Goal: Task Accomplishment & Management: Use online tool/utility

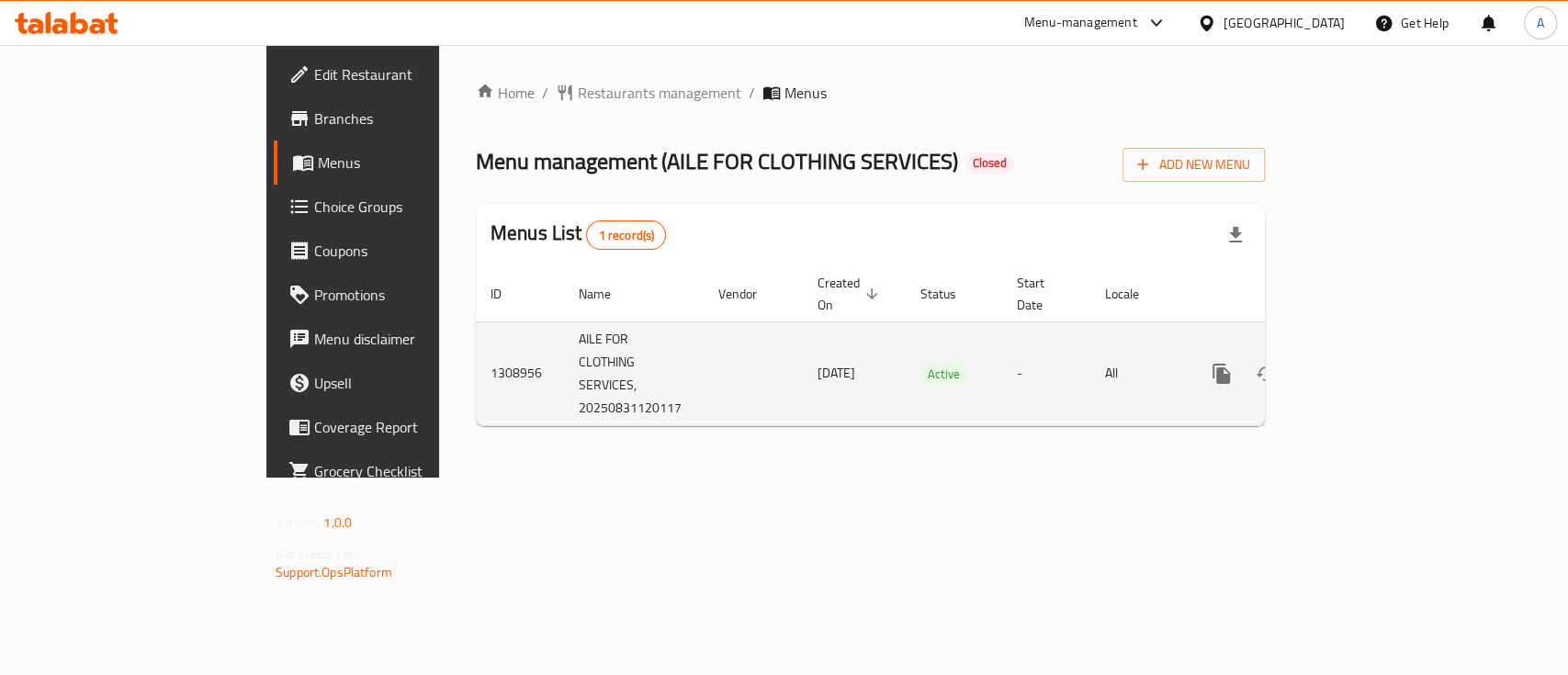
drag, startPoint x: 1477, startPoint y: 486, endPoint x: 1511, endPoint y: 372, distance: 119.0
click at [1301, 478] on div "Home / Restaurants management / Menus Menu management ( AILE FOR CLOTHING SERVI…" at bounding box center [870, 262] width 862 height 432
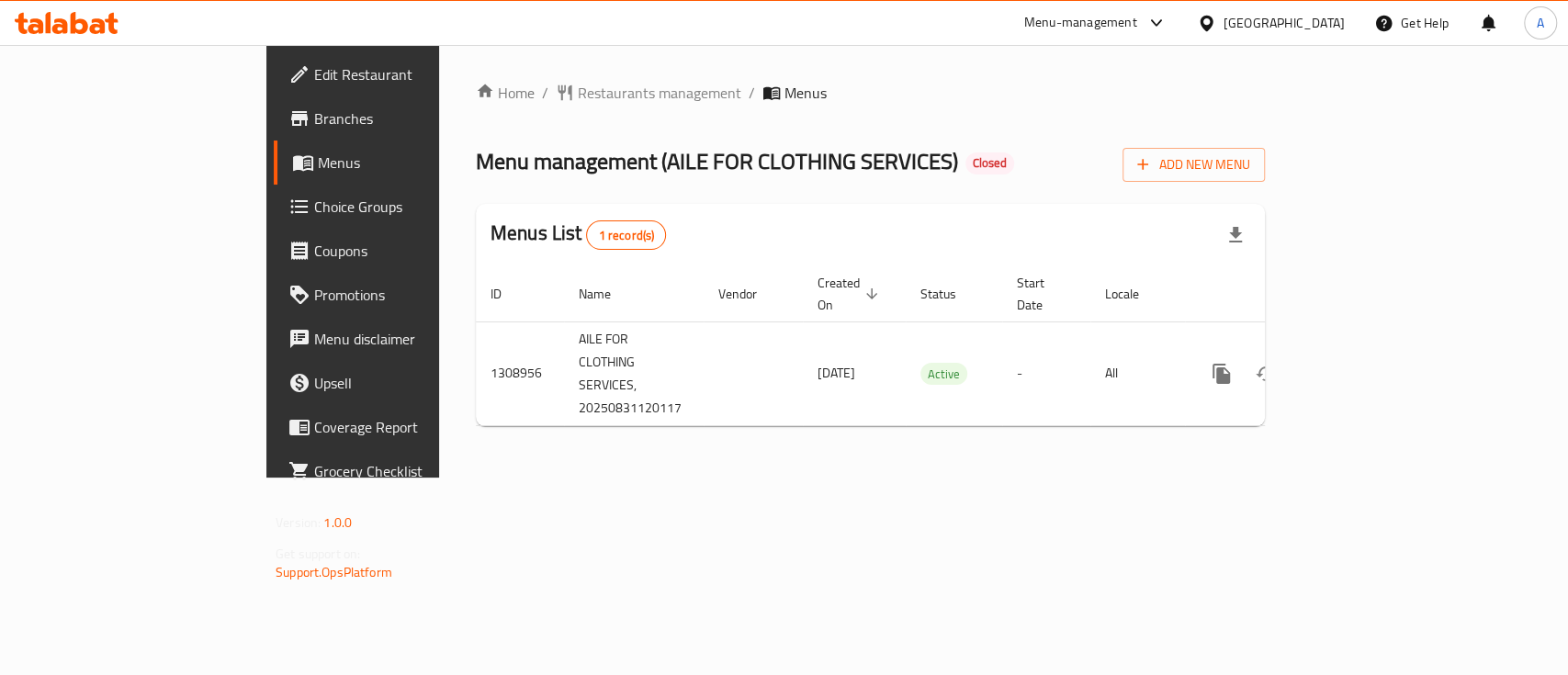
click at [1239, 478] on div "Home / Restaurants management / Menus Menu management ( AILE FOR CLOTHING SERVI…" at bounding box center [870, 262] width 862 height 432
click at [1233, 478] on div "Home / Restaurants management / Menus Menu management ( AILE FOR CLOTHING SERVI…" at bounding box center [870, 262] width 862 height 432
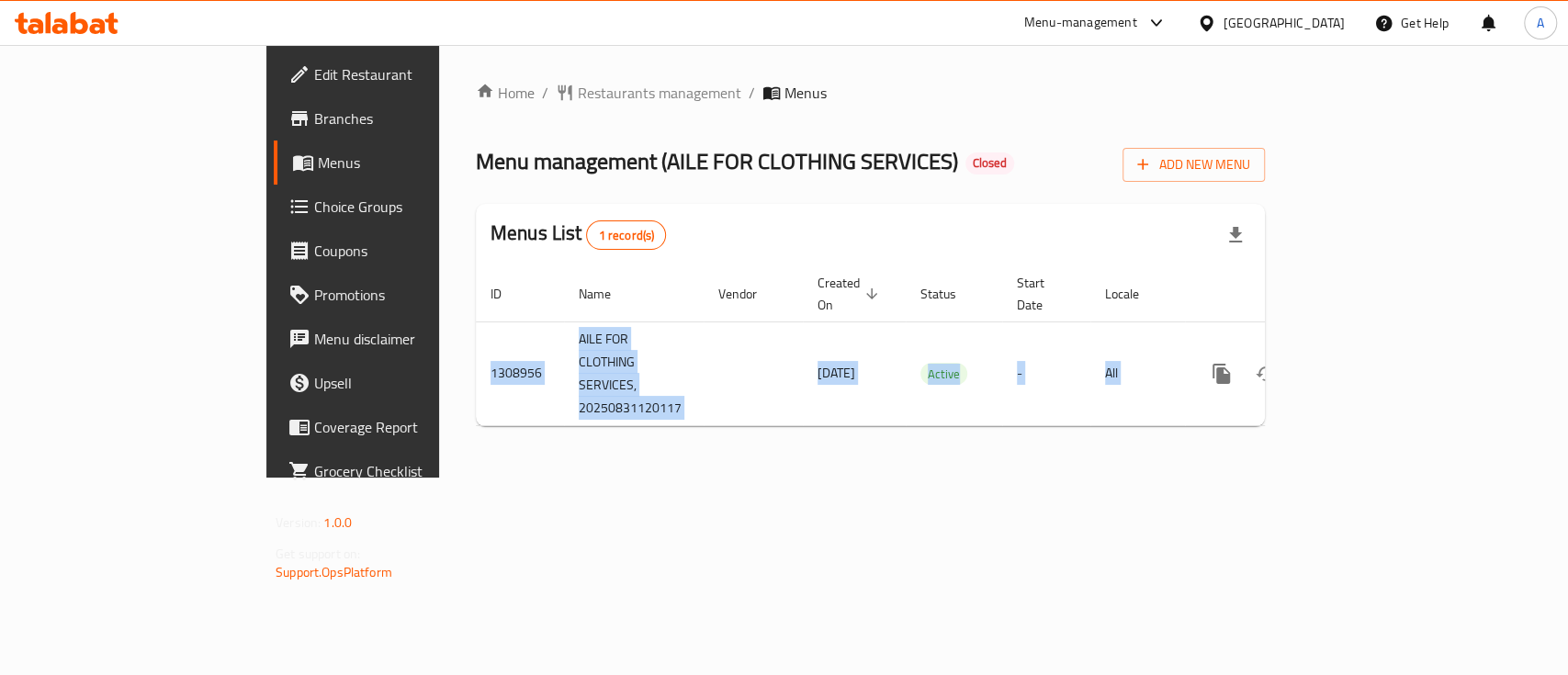
click at [1233, 478] on div "Home / Restaurants management / Menus Menu management ( AILE FOR CLOTHING SERVI…" at bounding box center [870, 262] width 862 height 432
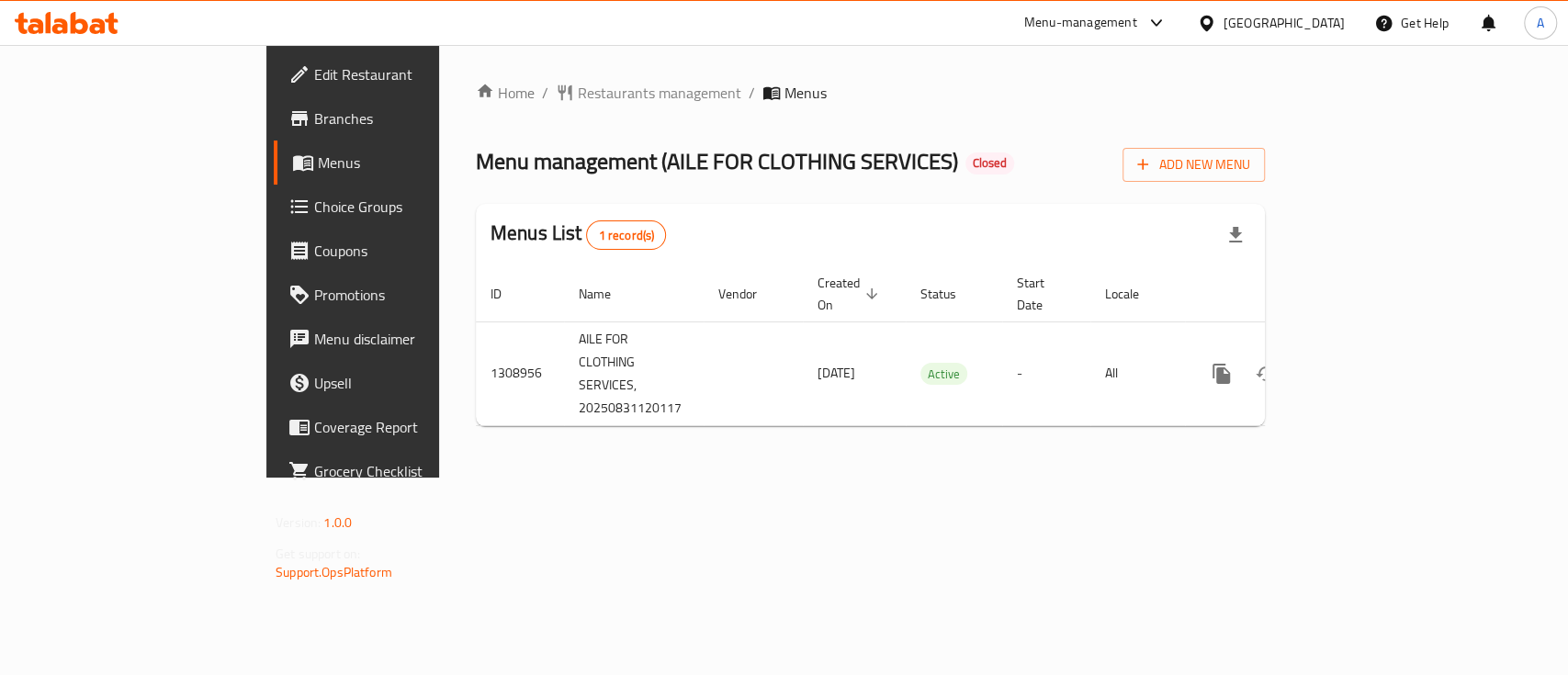
click at [1233, 478] on div "Home / Restaurants management / Menus Menu management ( AILE FOR CLOTHING SERVI…" at bounding box center [870, 262] width 862 height 432
click at [860, 478] on div "Home / Restaurants management / Menus Menu management ( AILE FOR CLOTHING SERVI…" at bounding box center [870, 262] width 862 height 432
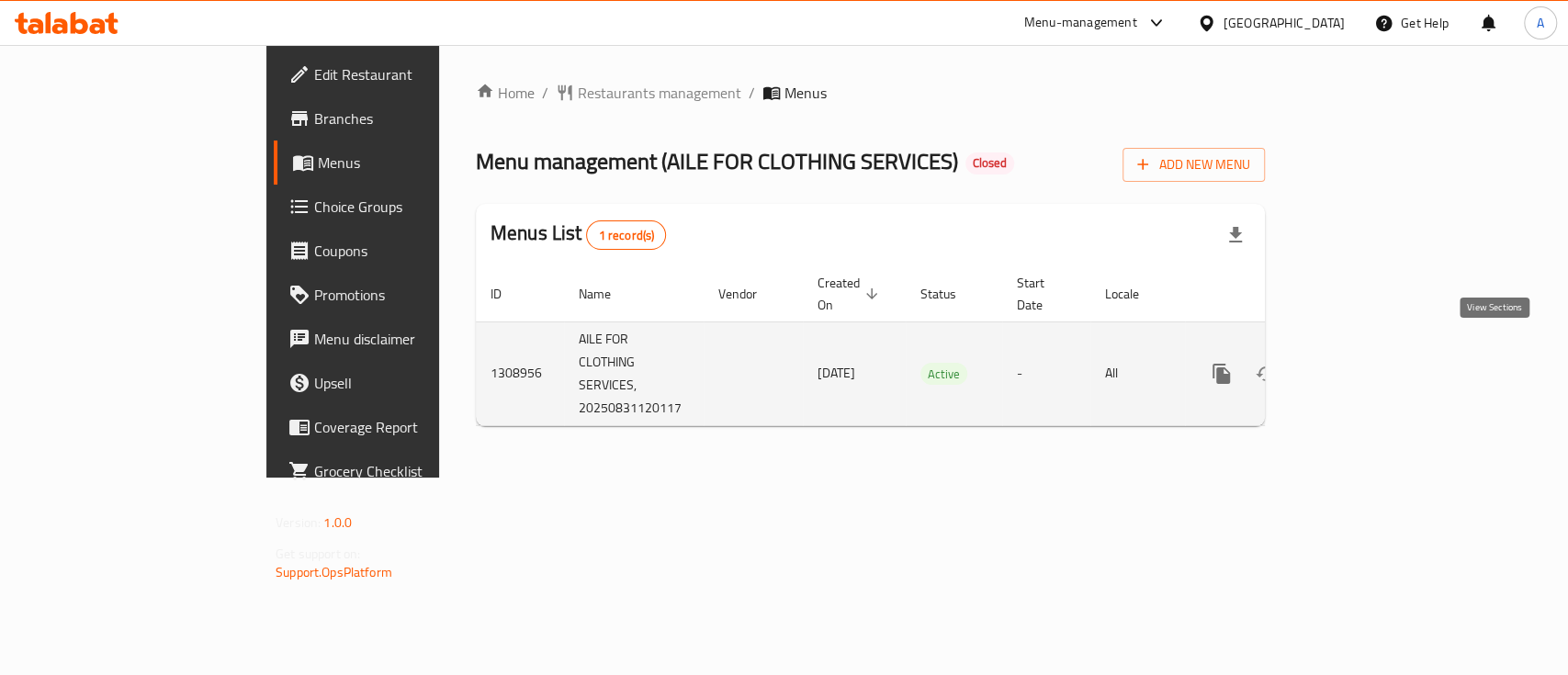
click at [1362, 365] on icon "enhanced table" at bounding box center [1354, 373] width 17 height 17
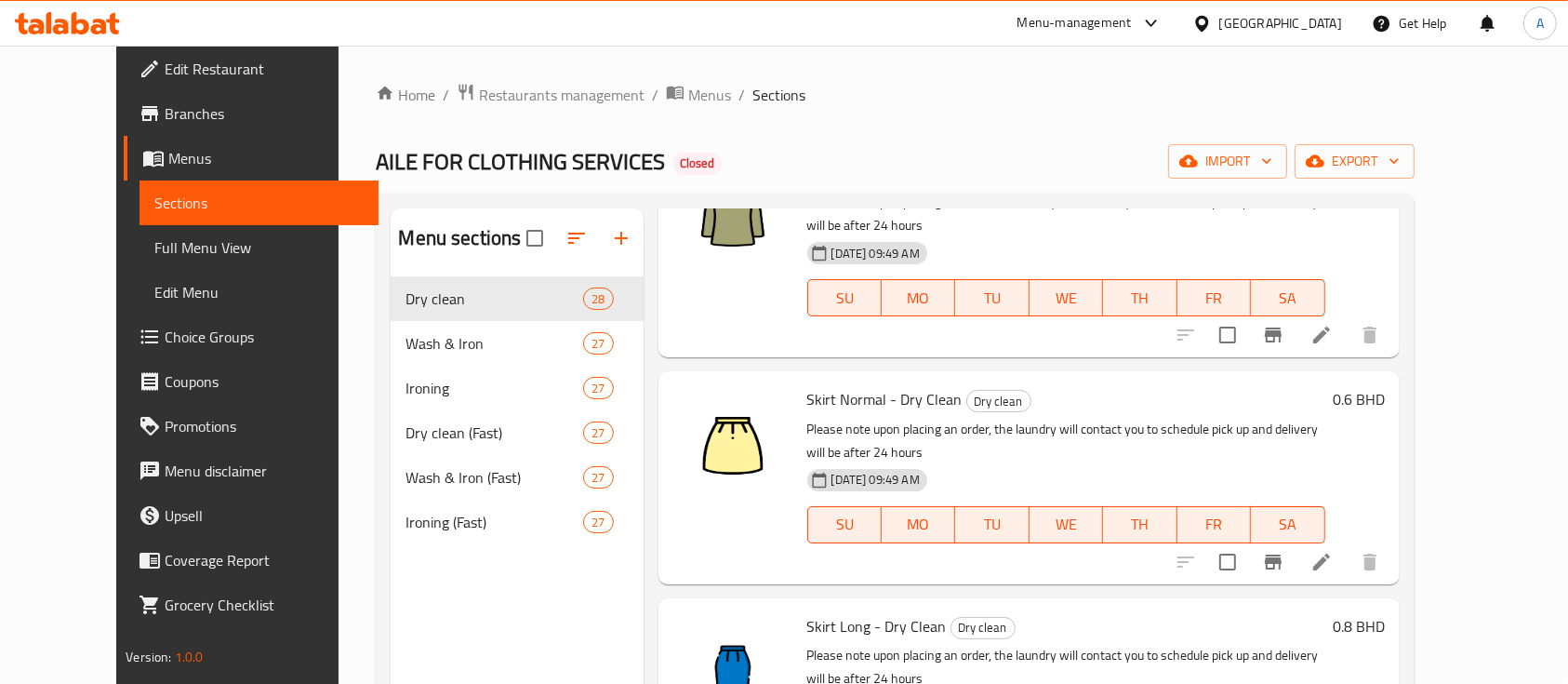
scroll to position [3596, 0]
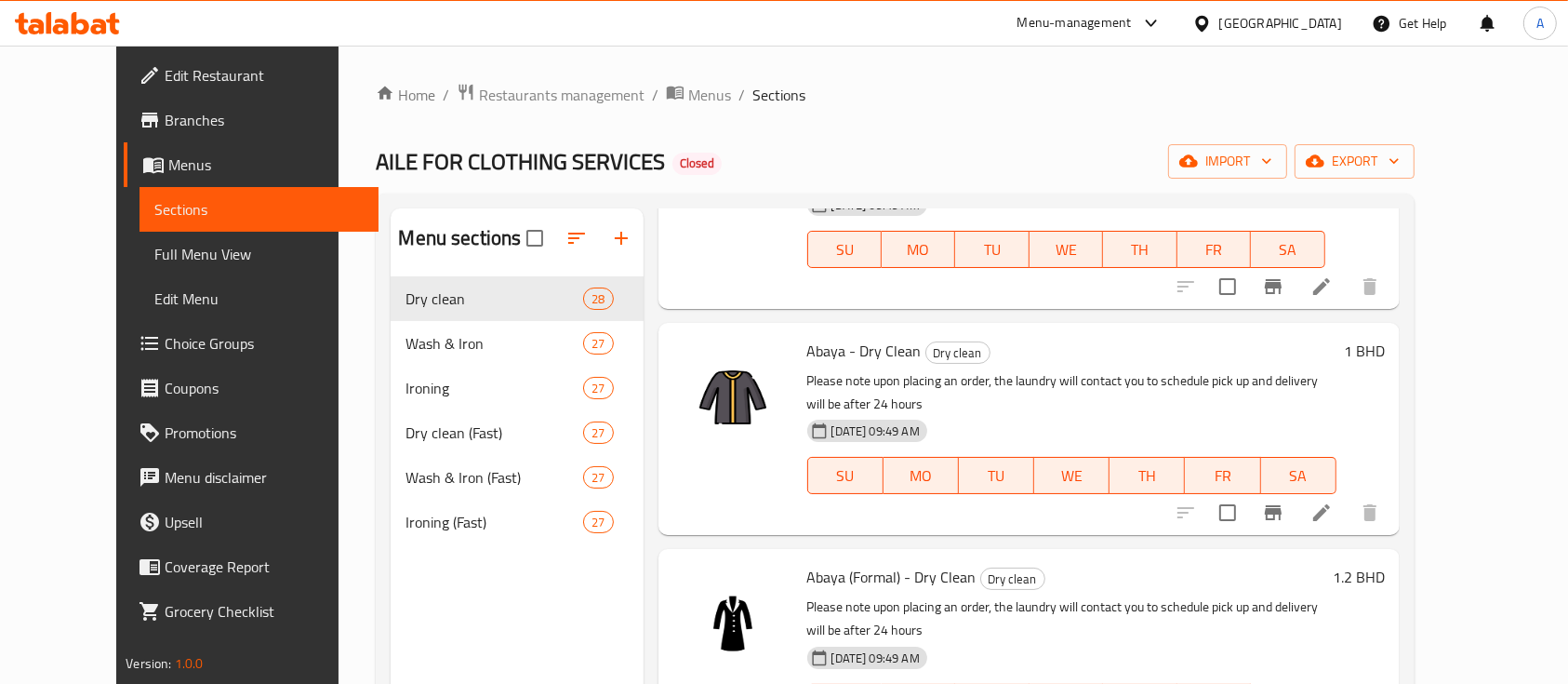
scroll to position [1488, 0]
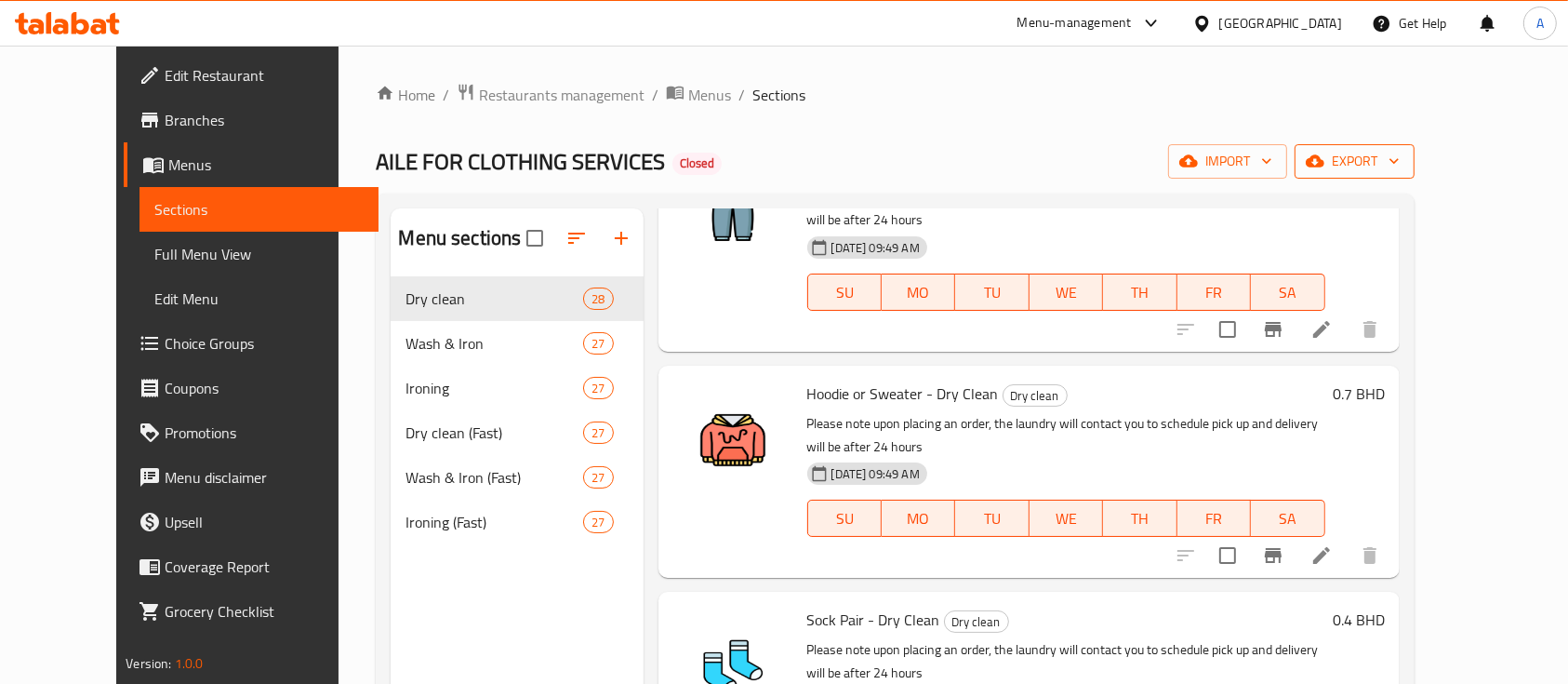
click at [1400, 165] on span "export" at bounding box center [1355, 161] width 90 height 23
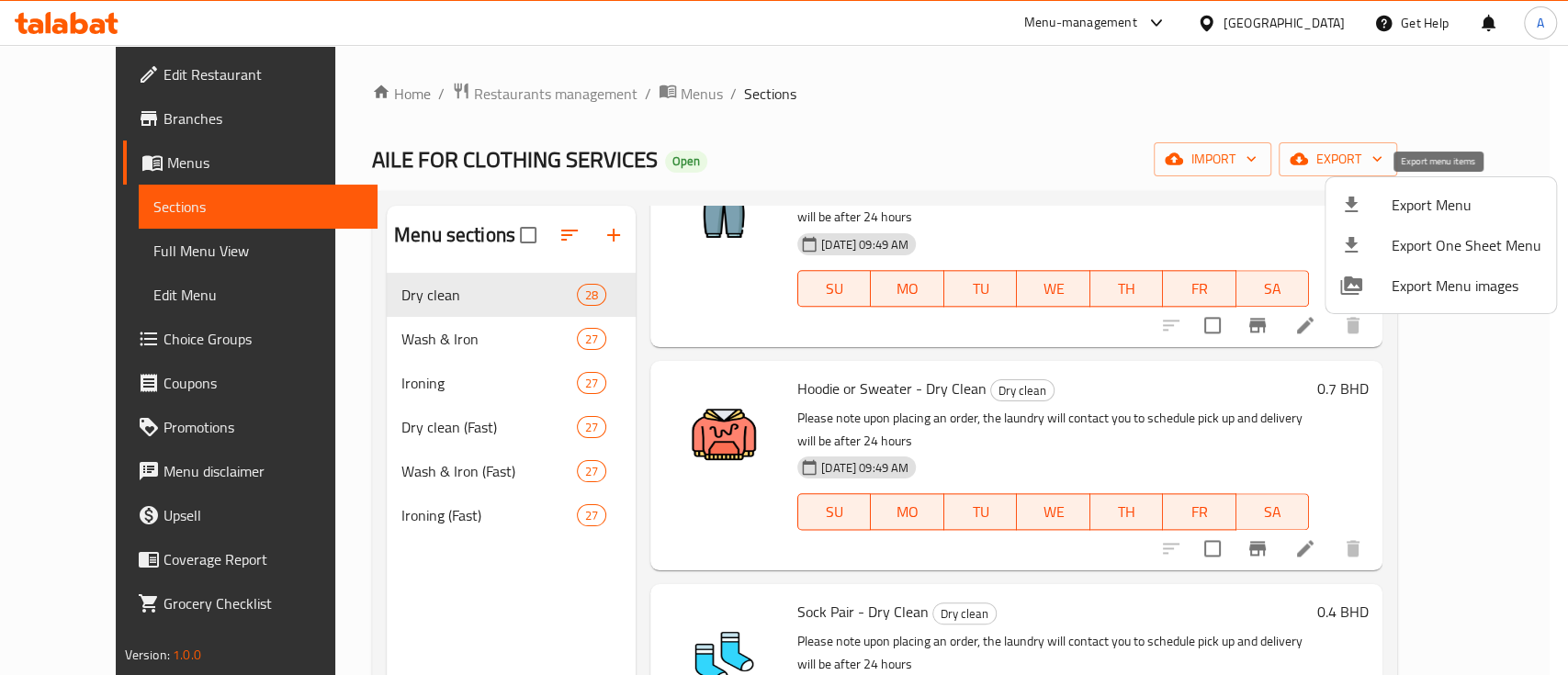
click at [1439, 209] on span "Export Menu" at bounding box center [1466, 204] width 150 height 22
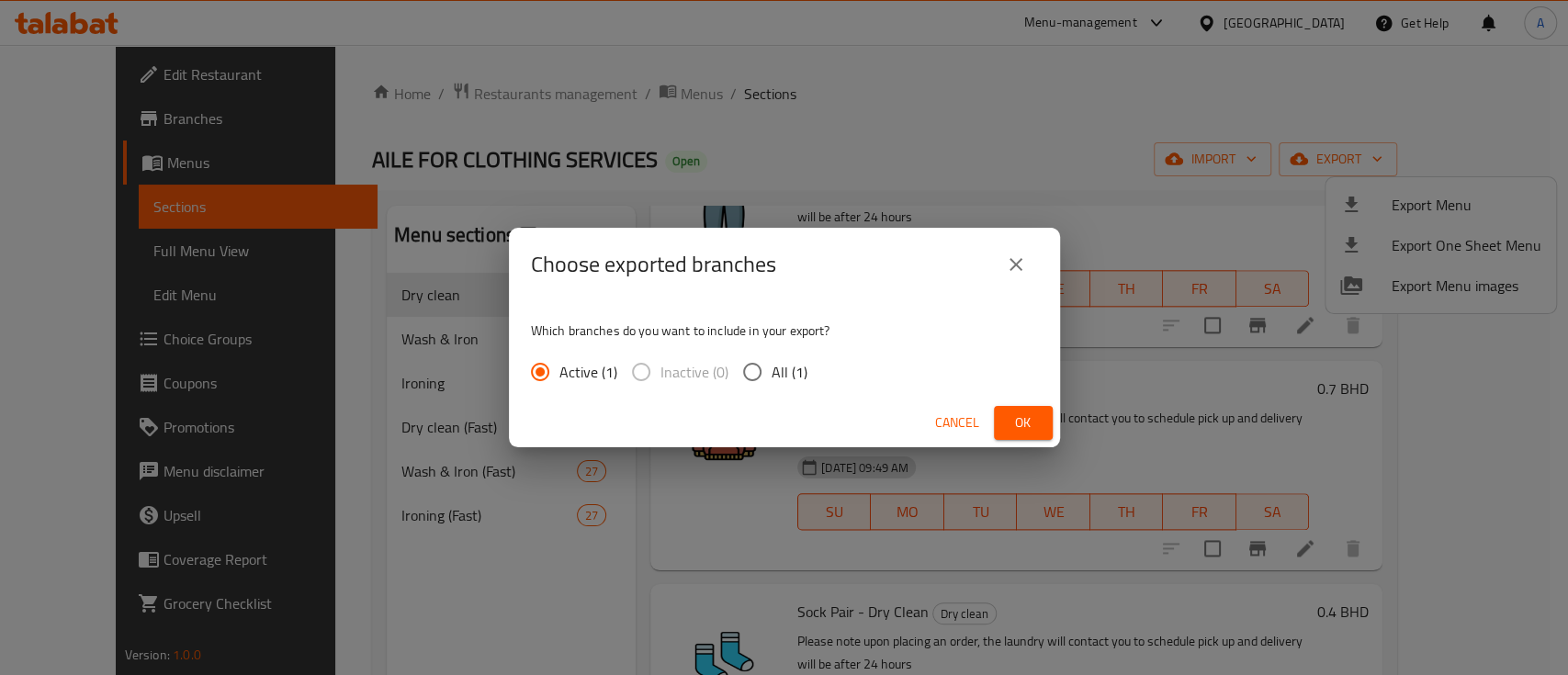
click at [773, 365] on span "All (1)" at bounding box center [789, 372] width 36 height 22
click at [771, 365] on input "All (1)" at bounding box center [751, 371] width 39 height 38
radio input "true"
click at [1028, 422] on span "Ok" at bounding box center [1023, 422] width 30 height 23
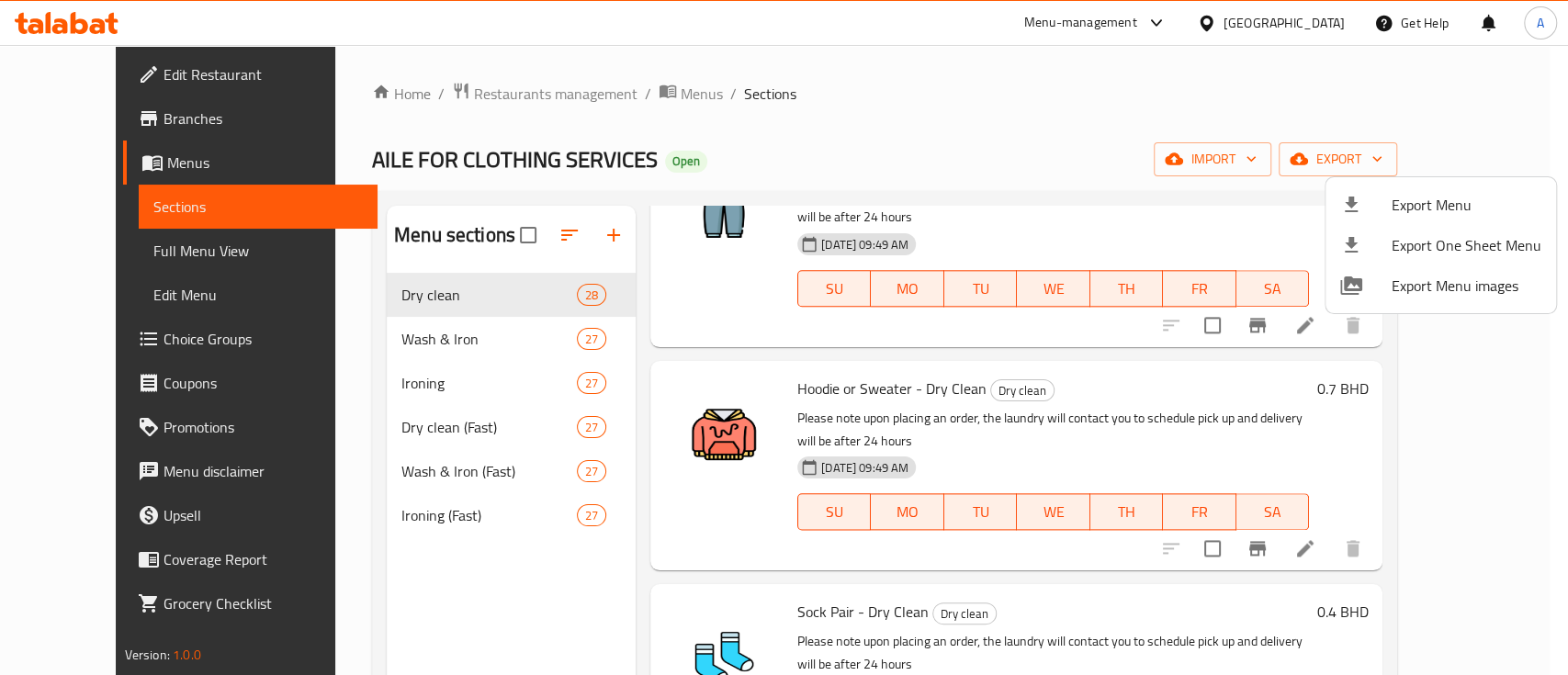
click at [1033, 111] on div at bounding box center [784, 338] width 1568 height 675
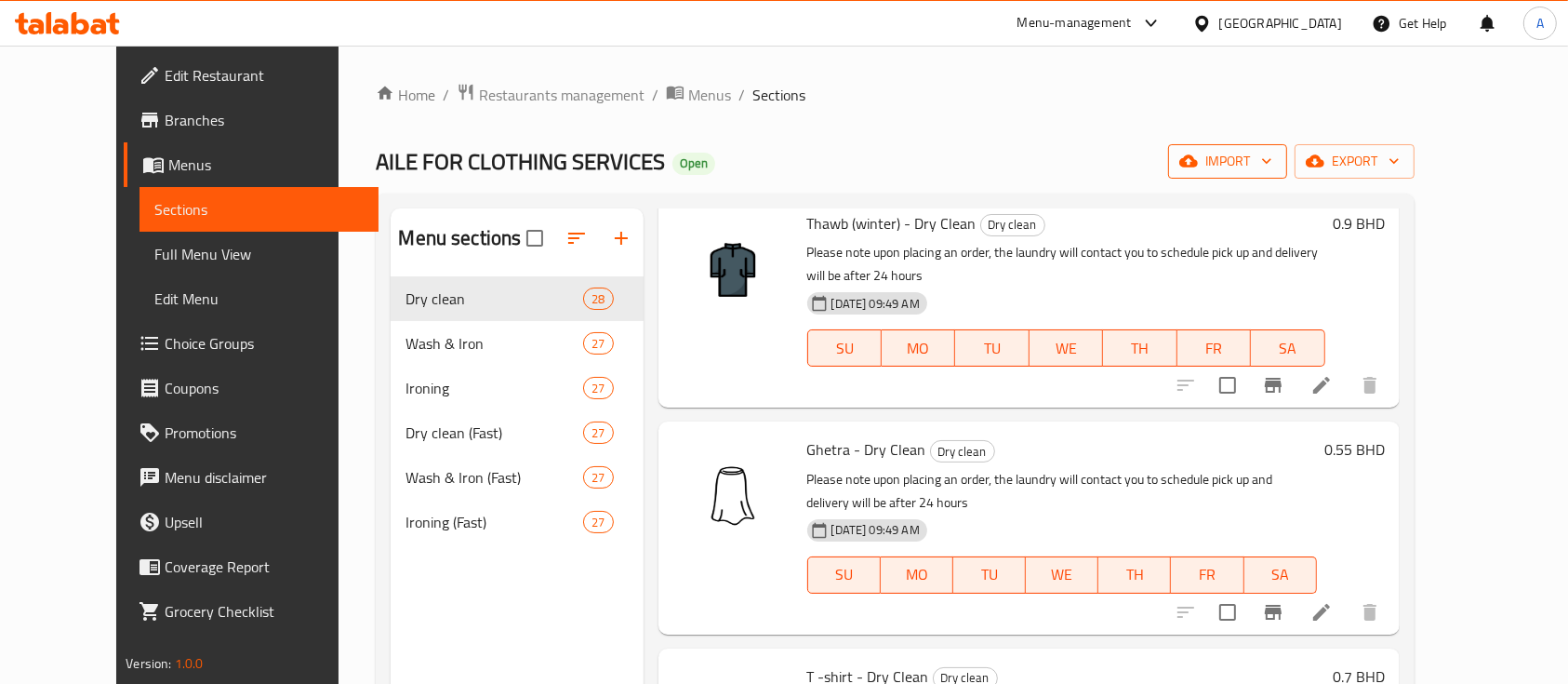
scroll to position [372, 0]
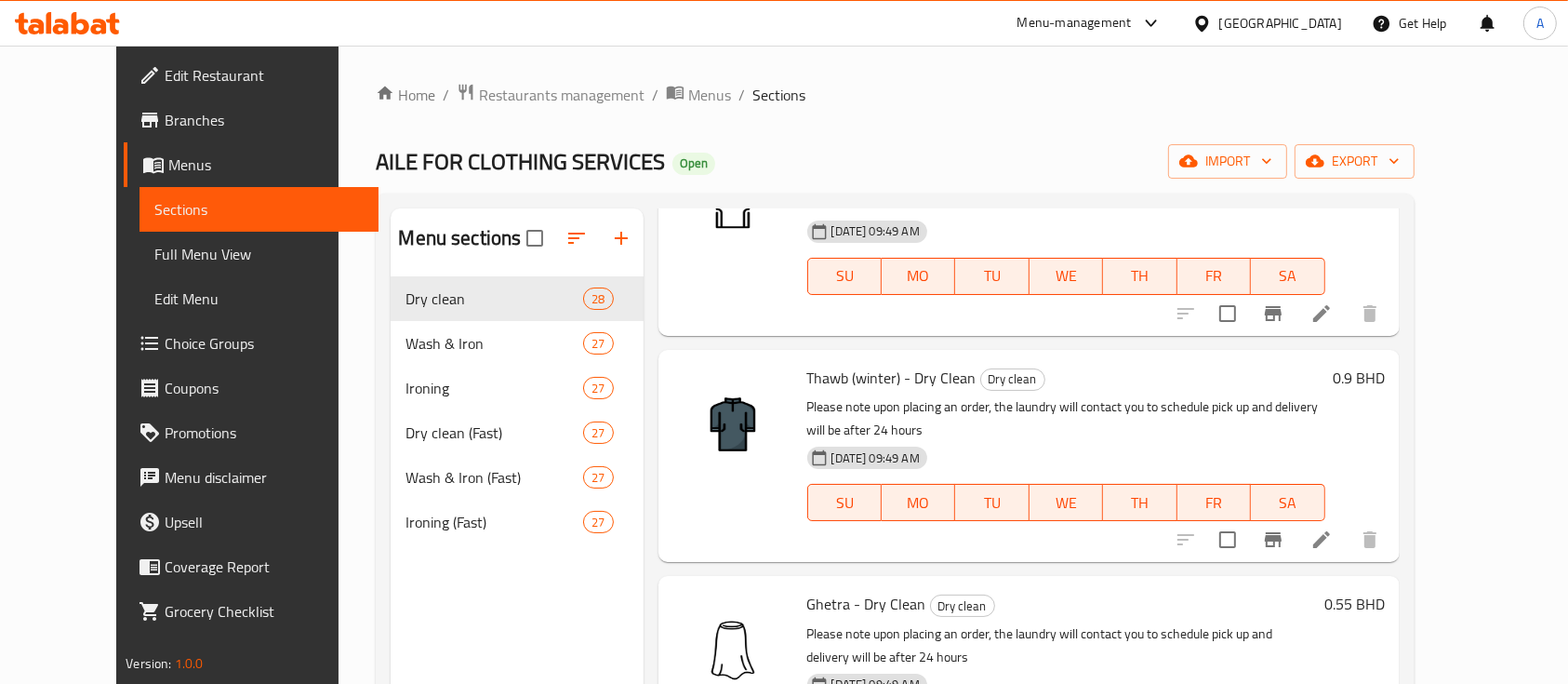
click at [1213, 98] on ol "Home / Restaurants management / Menus / Sections" at bounding box center [895, 95] width 1038 height 24
click at [1272, 164] on span "import" at bounding box center [1227, 161] width 89 height 23
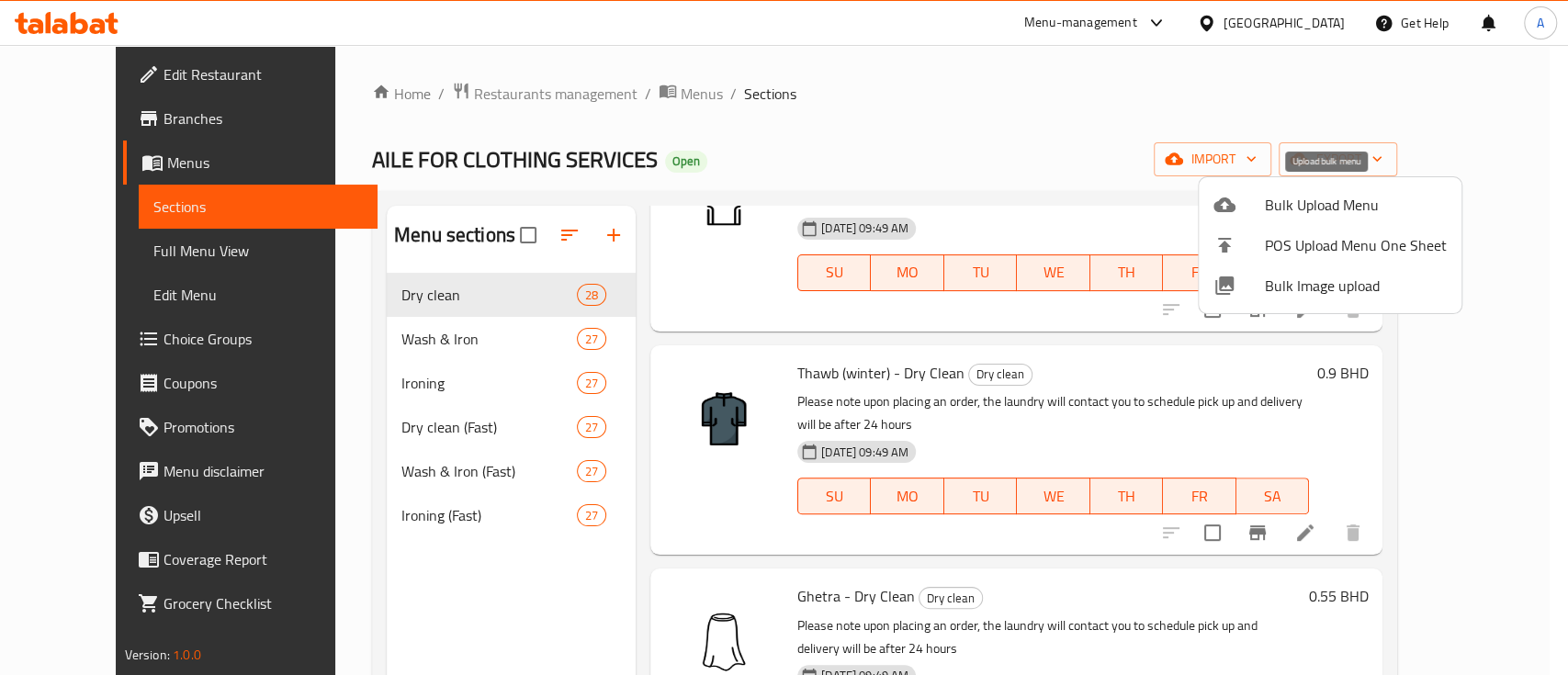
click at [1325, 205] on span "Bulk Upload Menu" at bounding box center [1356, 204] width 182 height 22
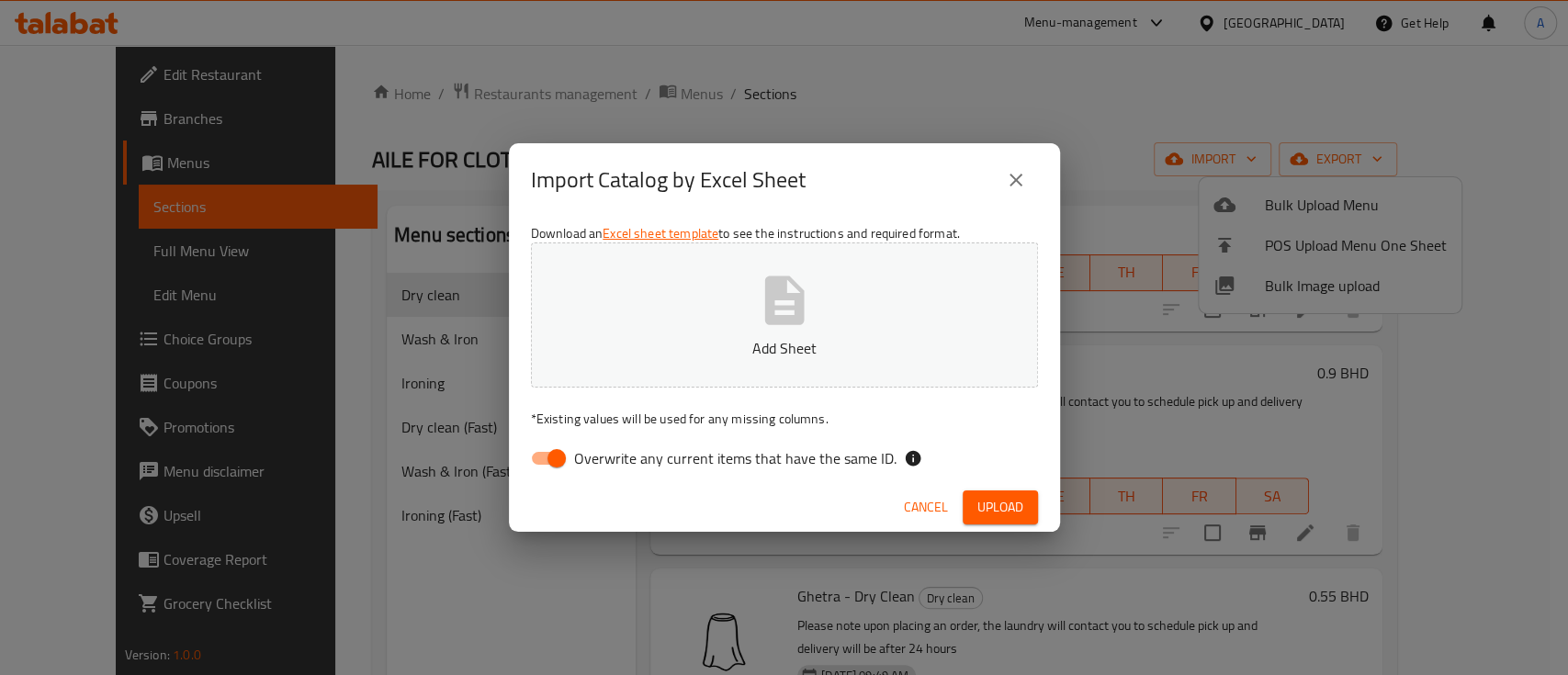
click at [799, 322] on icon "button" at bounding box center [784, 299] width 39 height 48
click at [1009, 505] on span "Upload" at bounding box center [1000, 506] width 46 height 23
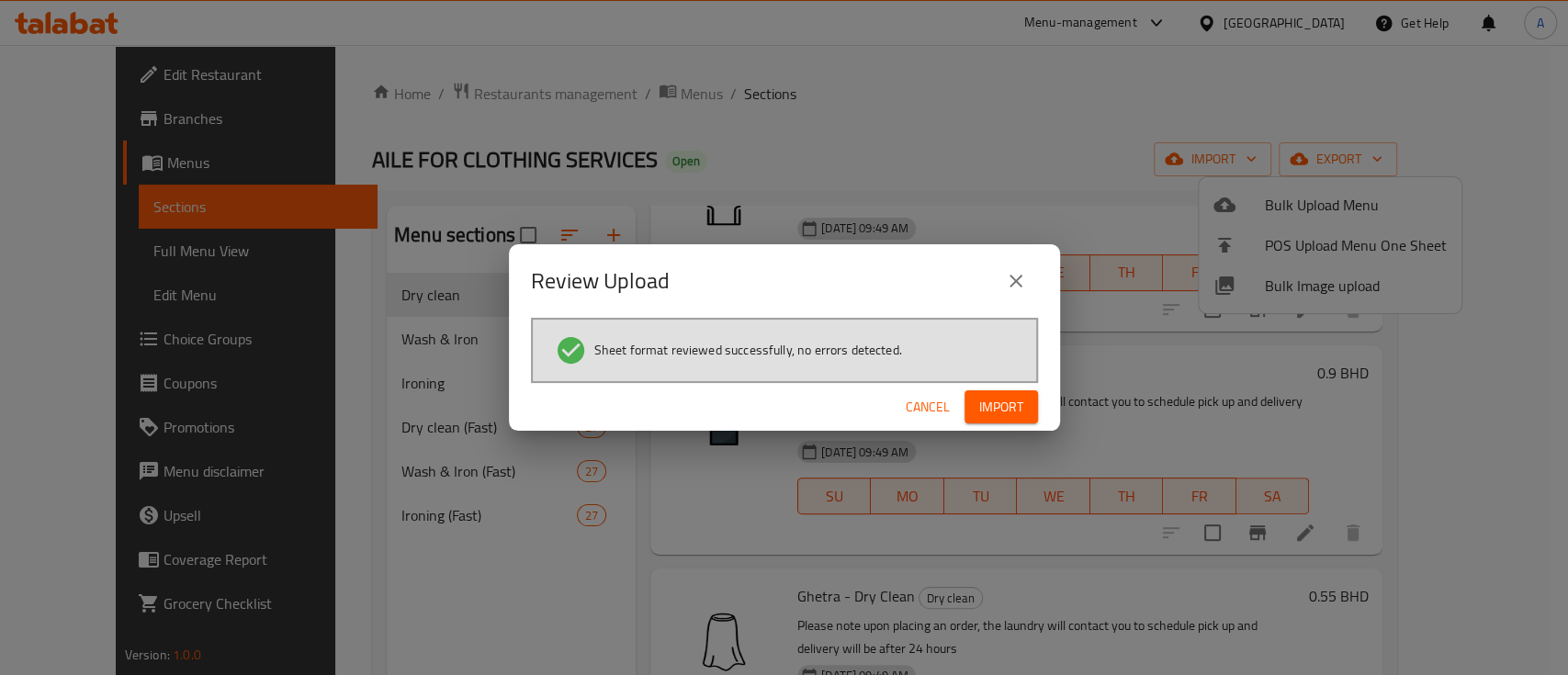
click at [1007, 406] on span "Import" at bounding box center [1000, 407] width 44 height 23
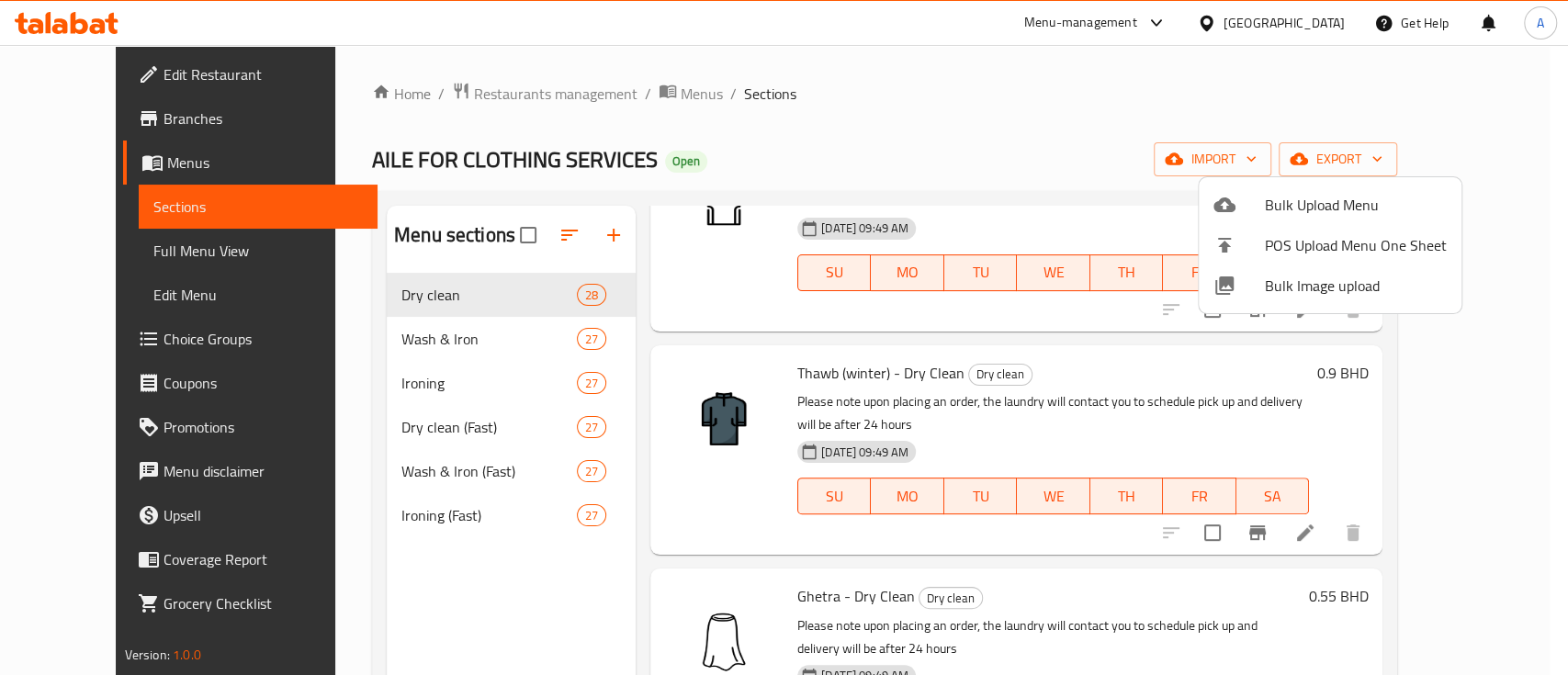
click at [879, 85] on div at bounding box center [784, 338] width 1568 height 675
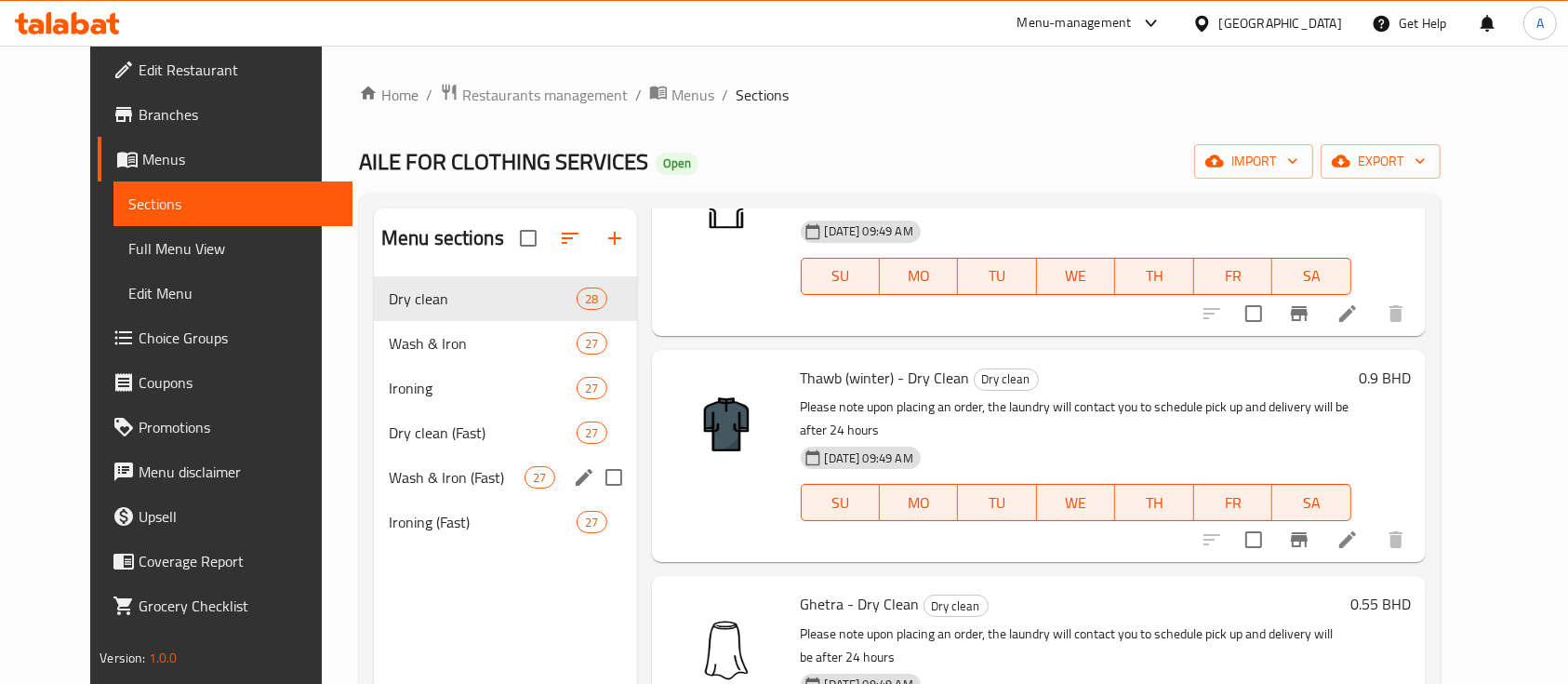
scroll to position [7, 0]
